Goal: Navigation & Orientation: Understand site structure

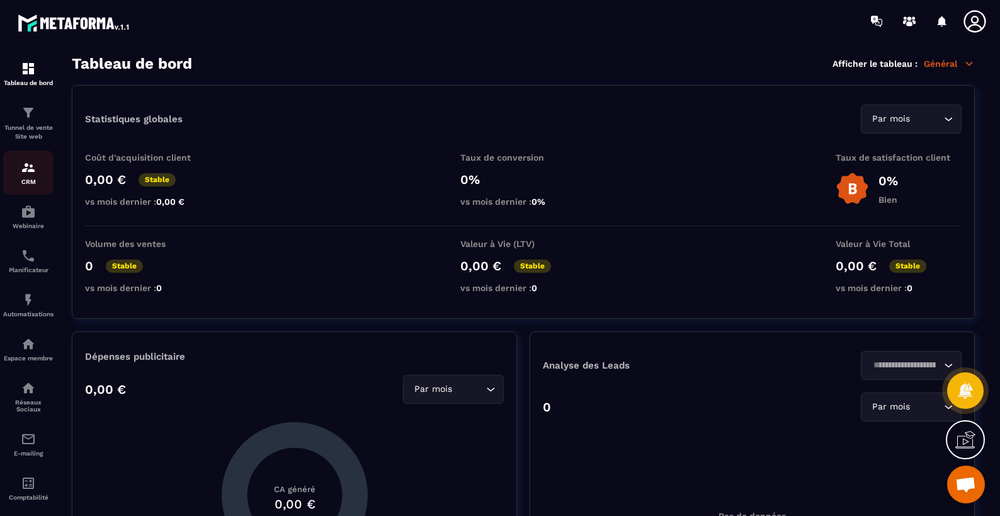
click at [29, 182] on p "CRM" at bounding box center [28, 181] width 50 height 7
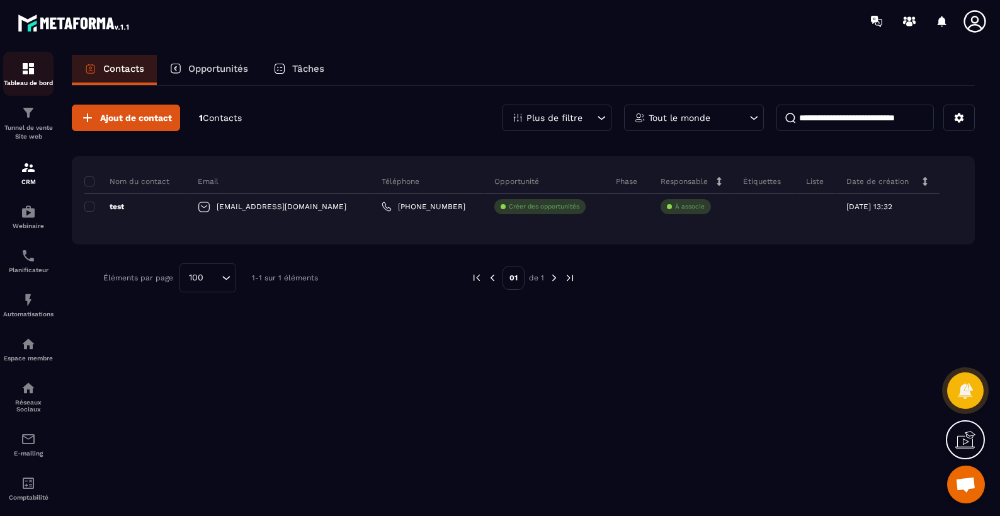
click at [36, 64] on div "Tableau de bord" at bounding box center [28, 73] width 50 height 25
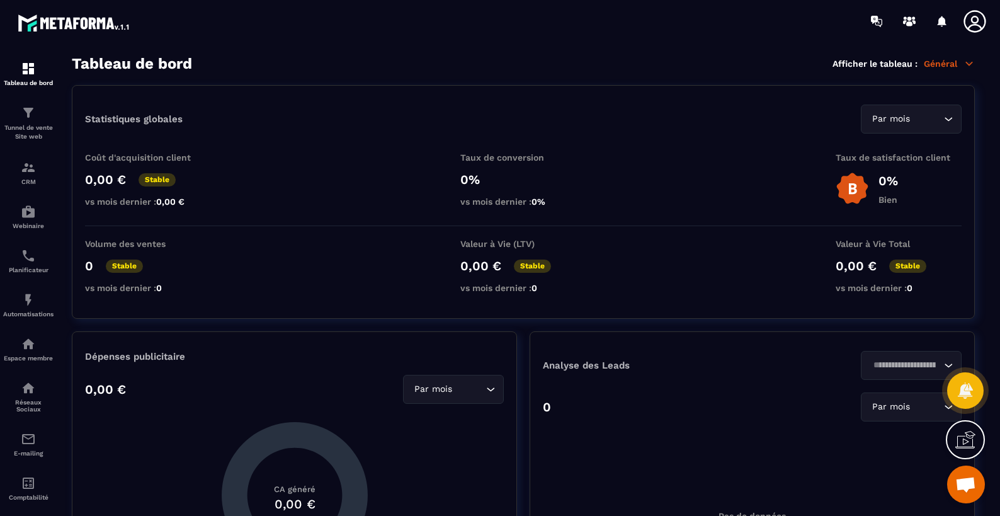
click at [949, 63] on p "Général" at bounding box center [949, 63] width 51 height 11
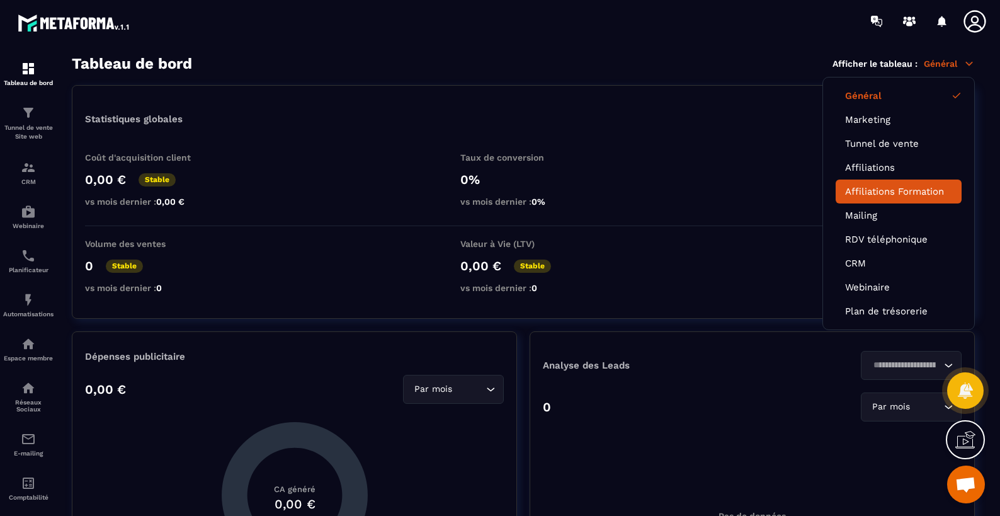
click at [914, 188] on link "Affiliations Formation" at bounding box center [898, 191] width 107 height 11
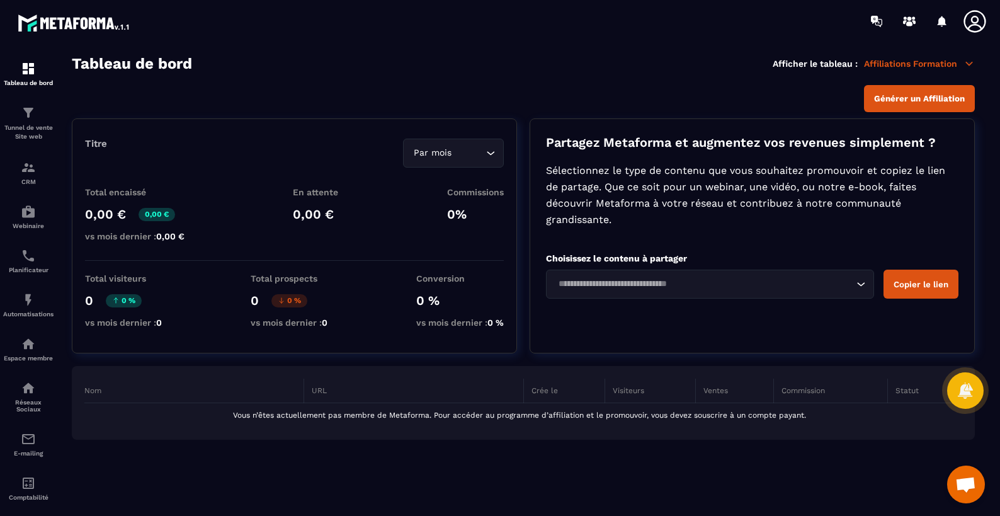
click at [934, 62] on p "Affiliations Formation" at bounding box center [919, 63] width 111 height 11
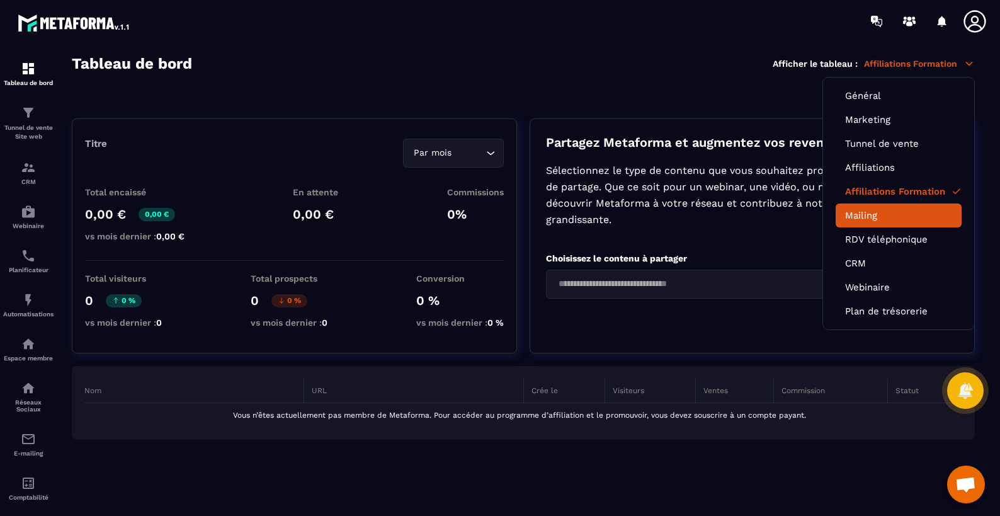
click at [888, 214] on link "Mailing" at bounding box center [898, 215] width 107 height 11
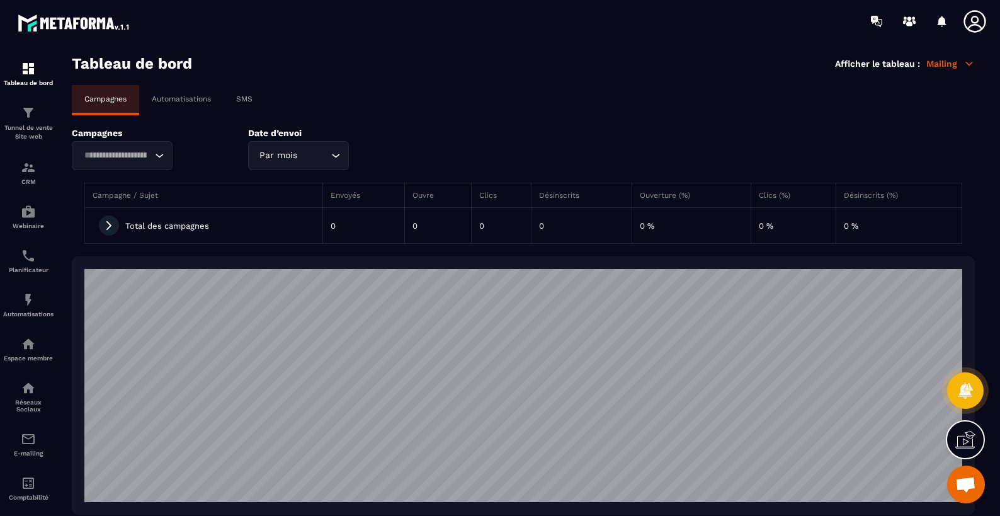
click at [945, 64] on p "Mailing" at bounding box center [951, 63] width 49 height 11
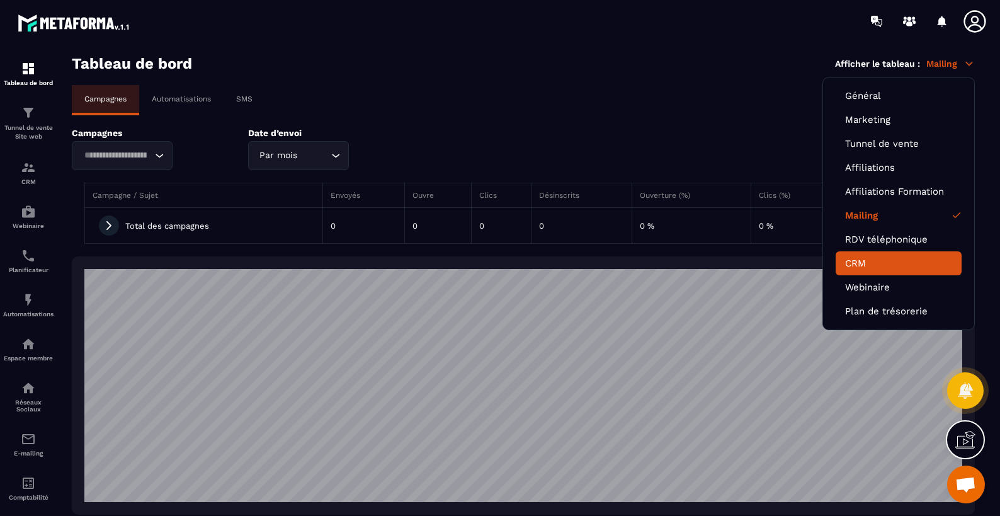
click at [901, 264] on link "CRM" at bounding box center [898, 263] width 107 height 11
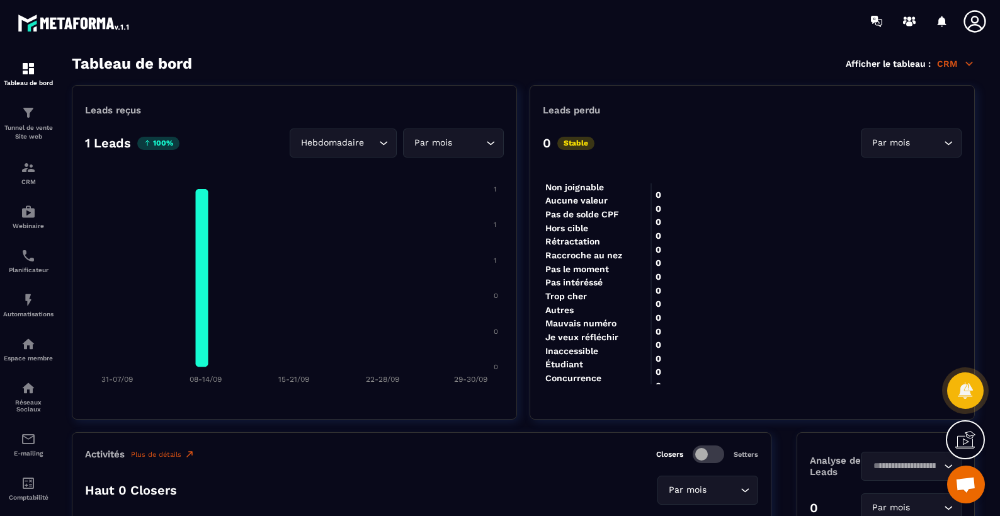
click at [956, 68] on p "CRM" at bounding box center [956, 63] width 38 height 11
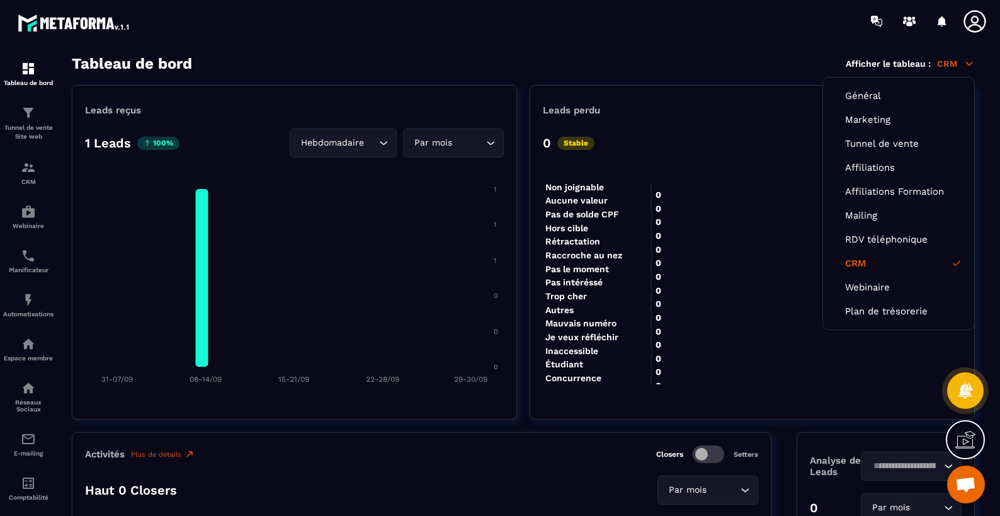
click at [955, 64] on p "CRM" at bounding box center [956, 63] width 38 height 11
click at [966, 64] on icon at bounding box center [969, 63] width 11 height 11
click at [897, 170] on link "Affiliations" at bounding box center [898, 167] width 107 height 11
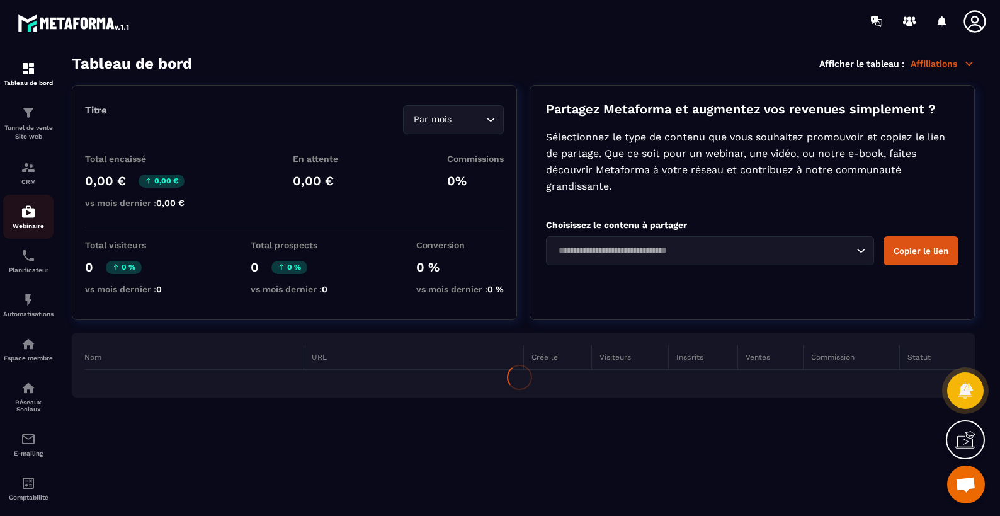
click at [25, 233] on link "Webinaire" at bounding box center [28, 217] width 50 height 44
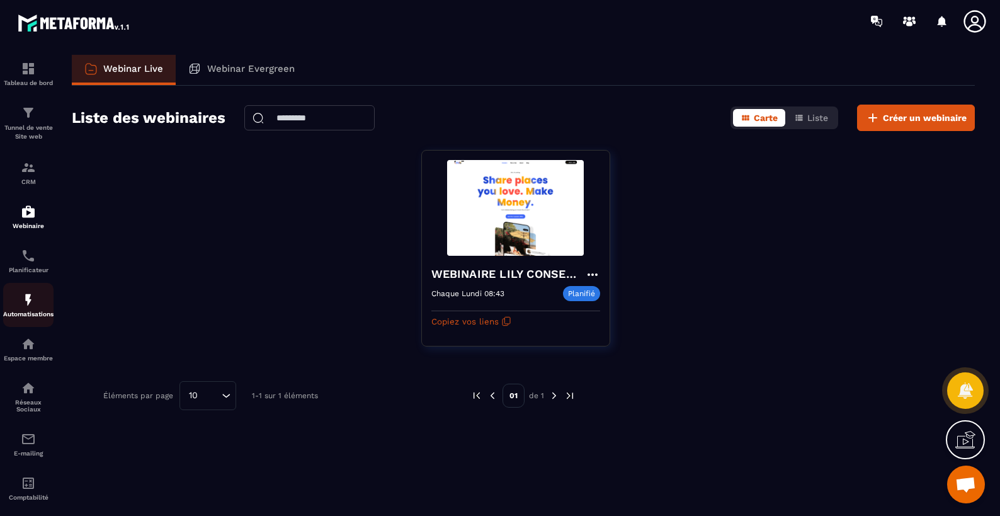
click at [27, 311] on div "Automatisations" at bounding box center [28, 304] width 50 height 25
